Goal: Information Seeking & Learning: Learn about a topic

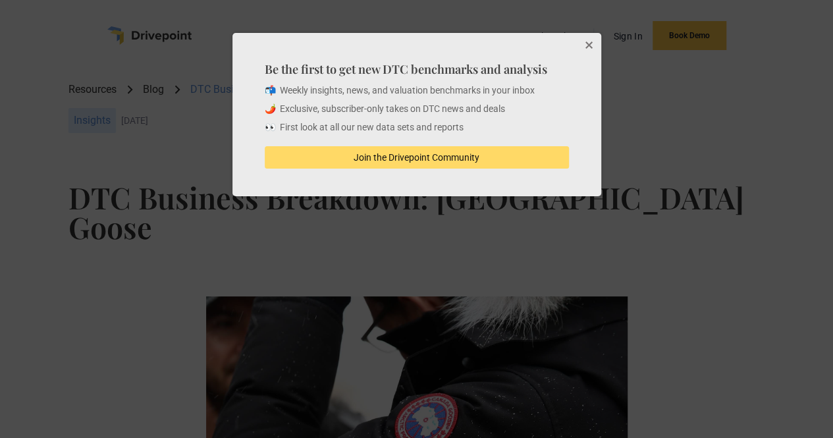
click at [585, 45] on button "Close" at bounding box center [588, 46] width 26 height 26
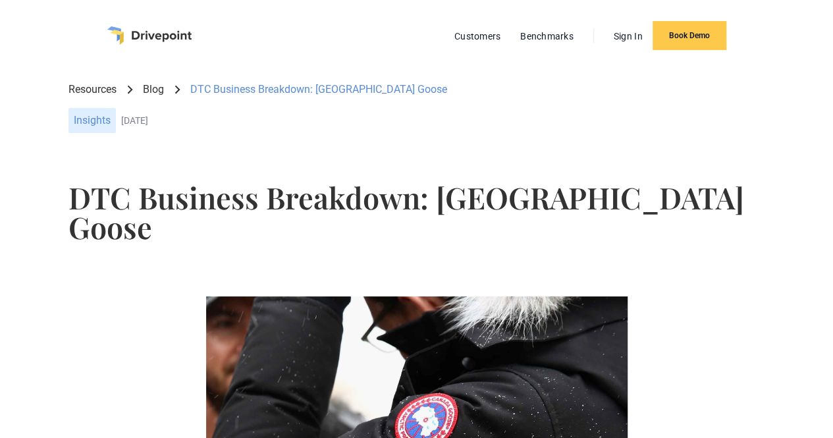
click at [303, 197] on h1 "DTC Business Breakdown: [GEOGRAPHIC_DATA] Goose" at bounding box center [416, 211] width 696 height 59
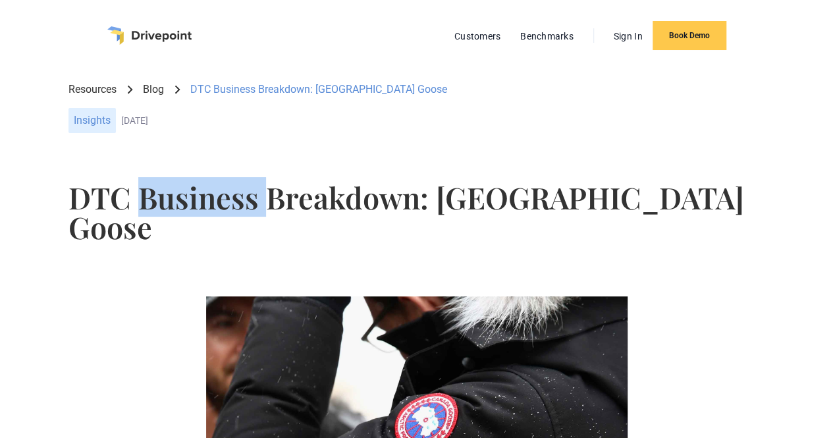
click at [303, 197] on h1 "DTC Business Breakdown: [GEOGRAPHIC_DATA] Goose" at bounding box center [416, 211] width 696 height 59
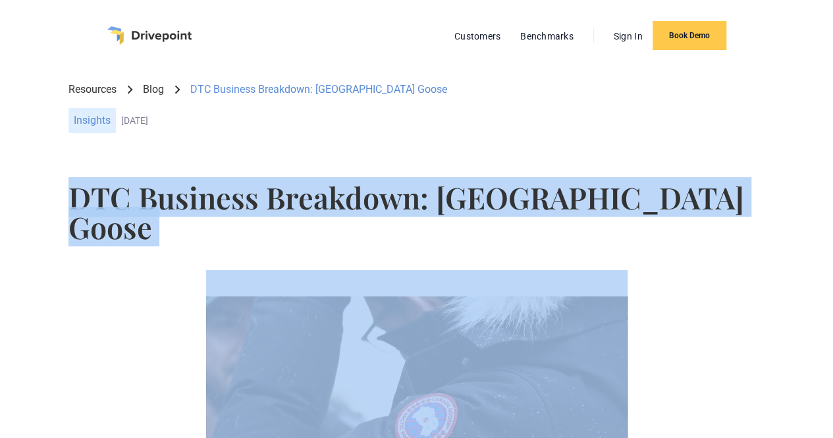
click at [303, 197] on h1 "DTC Business Breakdown: [GEOGRAPHIC_DATA] Goose" at bounding box center [416, 211] width 696 height 59
copy h1 "DTC Business Breakdown: [GEOGRAPHIC_DATA] Goose"
